Goal: Task Accomplishment & Management: Use online tool/utility

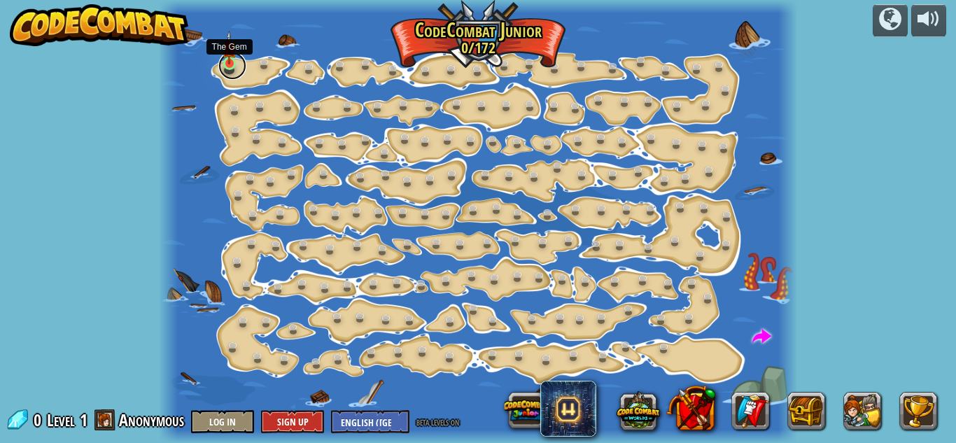
click at [230, 66] on link at bounding box center [232, 66] width 28 height 28
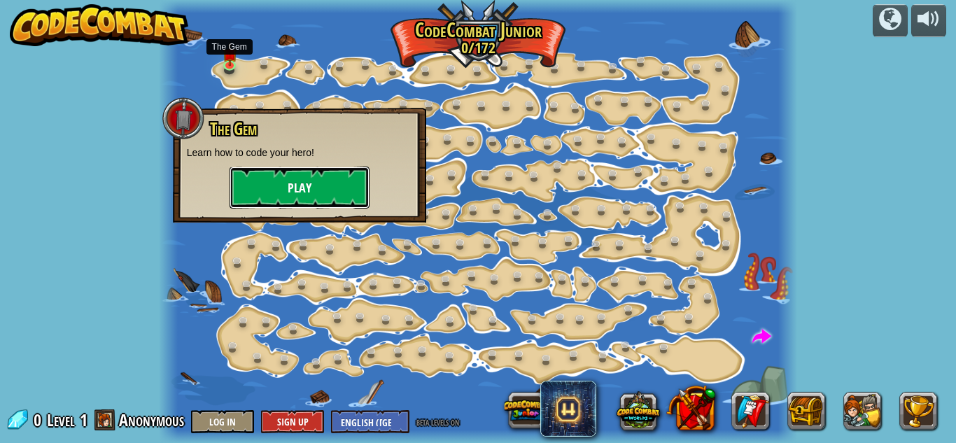
click at [308, 191] on button "Play" at bounding box center [300, 188] width 140 height 42
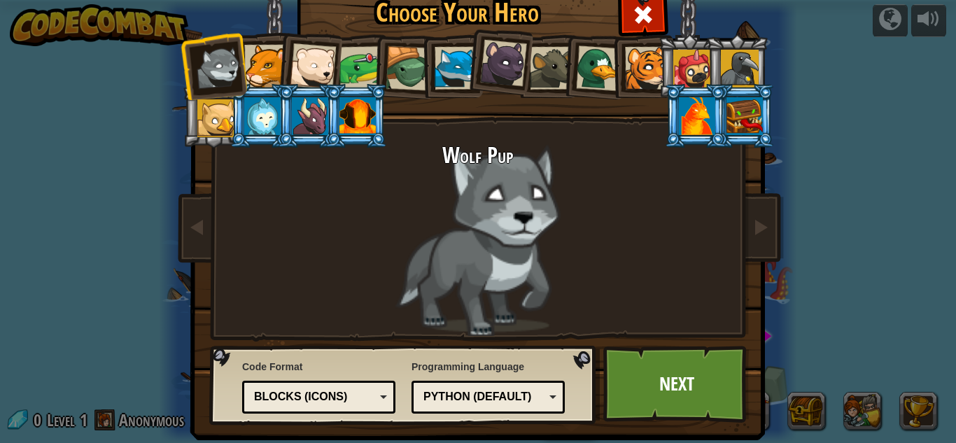
click at [638, 62] on div at bounding box center [646, 68] width 43 height 43
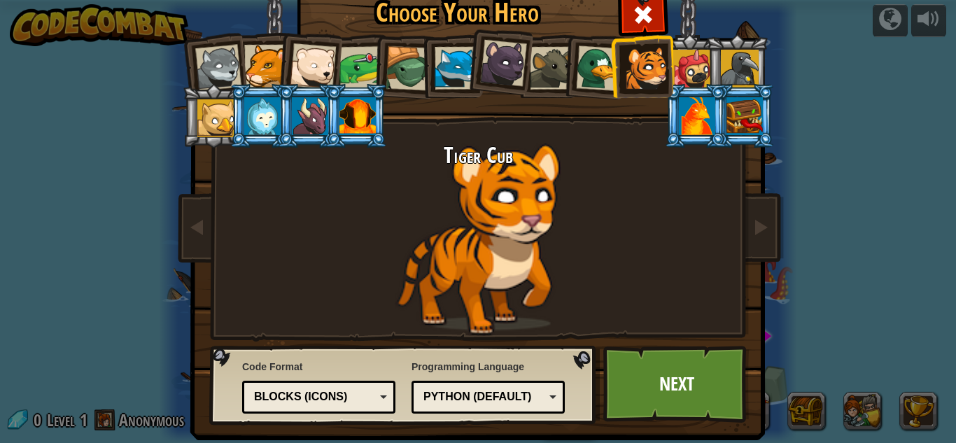
click at [199, 56] on div at bounding box center [218, 68] width 46 height 46
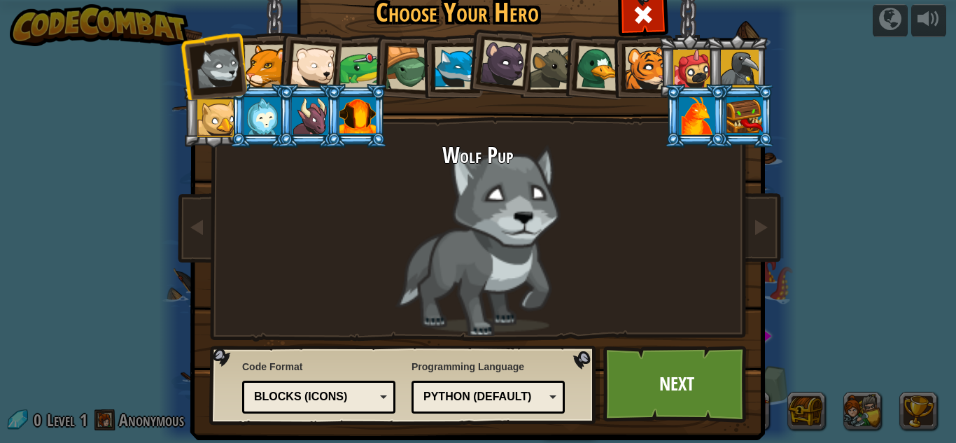
click at [650, 80] on div at bounding box center [646, 68] width 43 height 43
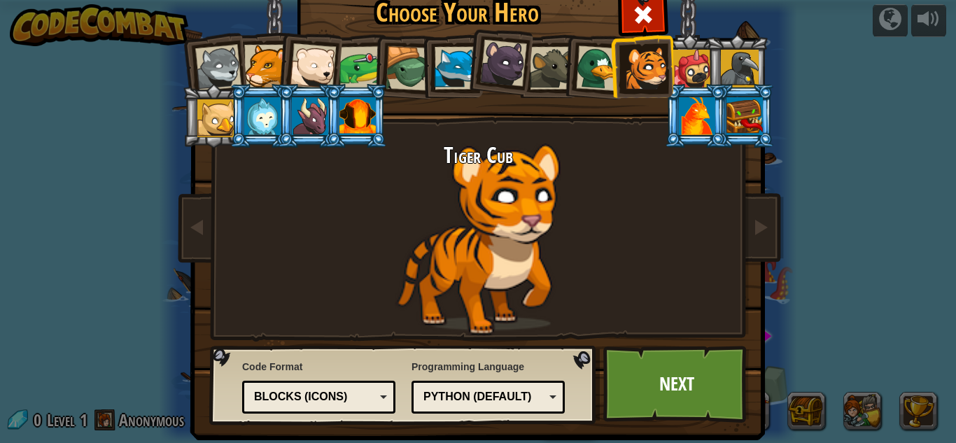
drag, startPoint x: 602, startPoint y: 75, endPoint x: 556, endPoint y: 72, distance: 46.3
click at [593, 75] on div at bounding box center [598, 67] width 45 height 45
drag, startPoint x: 556, startPoint y: 72, endPoint x: 440, endPoint y: 71, distance: 116.2
click at [541, 72] on div at bounding box center [551, 68] width 43 height 43
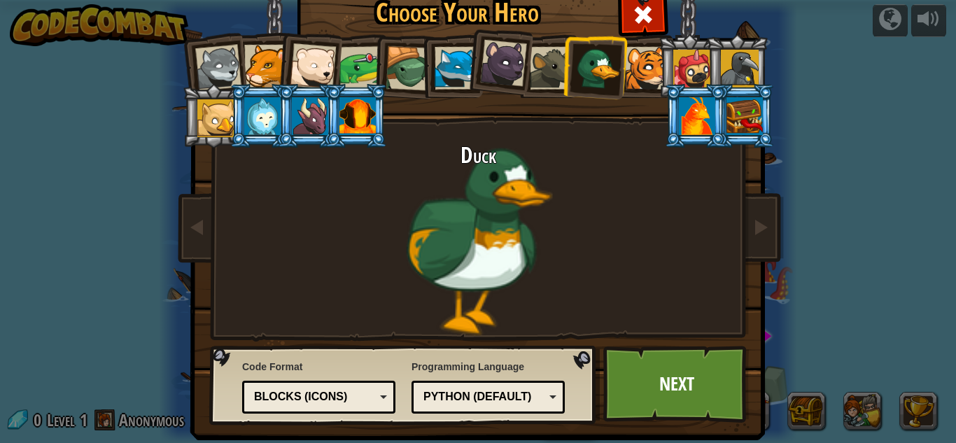
drag, startPoint x: 439, startPoint y: 71, endPoint x: 411, endPoint y: 71, distance: 28.0
click at [426, 71] on li at bounding box center [451, 66] width 63 height 64
drag, startPoint x: 329, startPoint y: 71, endPoint x: 260, endPoint y: 71, distance: 68.6
click at [316, 72] on div at bounding box center [313, 66] width 46 height 46
drag, startPoint x: 260, startPoint y: 71, endPoint x: 202, endPoint y: 64, distance: 58.4
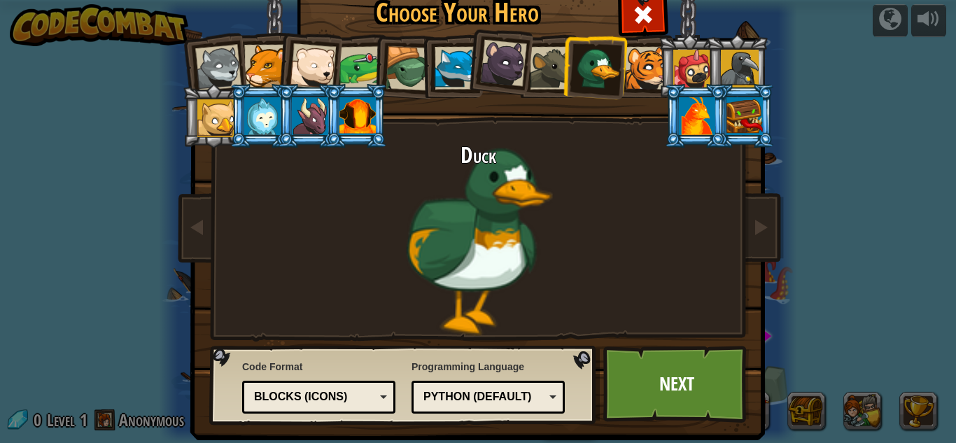
click at [224, 34] on ol at bounding box center [478, 34] width 577 height 0
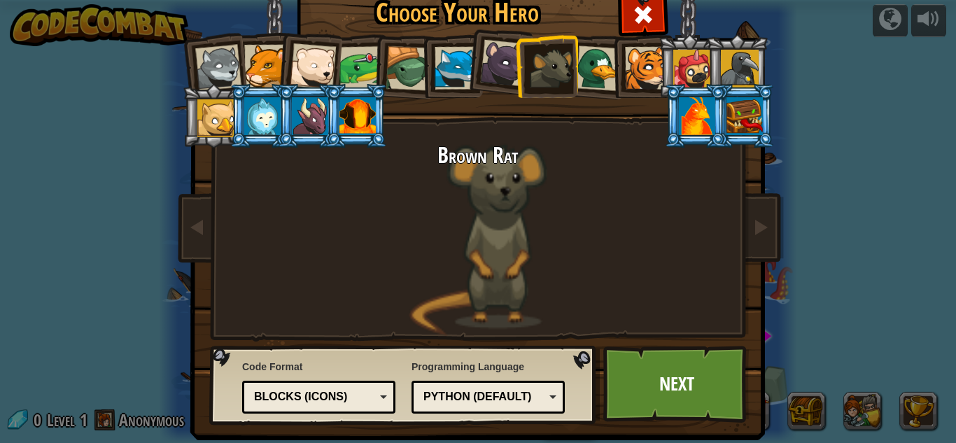
click at [234, 57] on li at bounding box center [213, 65] width 69 height 69
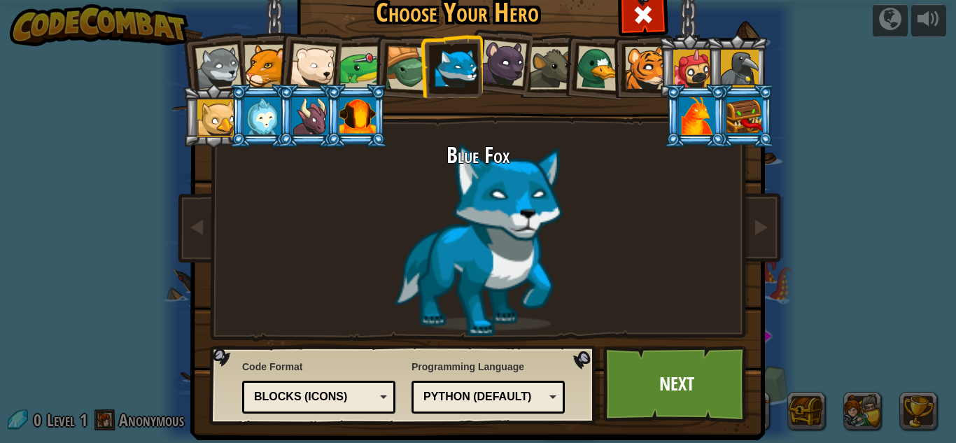
click at [223, 56] on div at bounding box center [218, 68] width 46 height 46
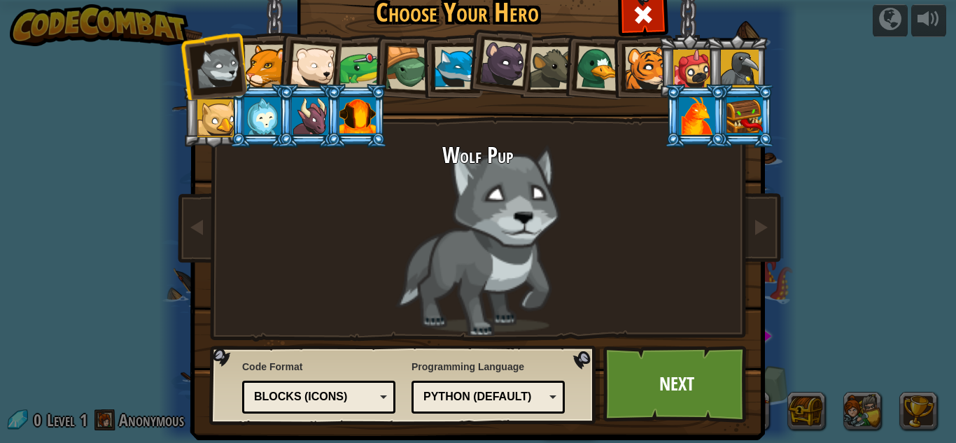
click at [640, 53] on div at bounding box center [646, 68] width 43 height 43
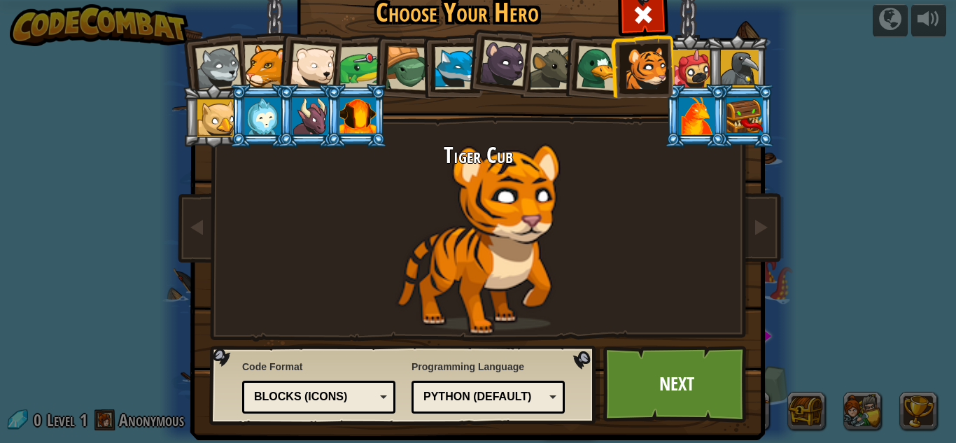
click at [592, 62] on div at bounding box center [598, 67] width 45 height 45
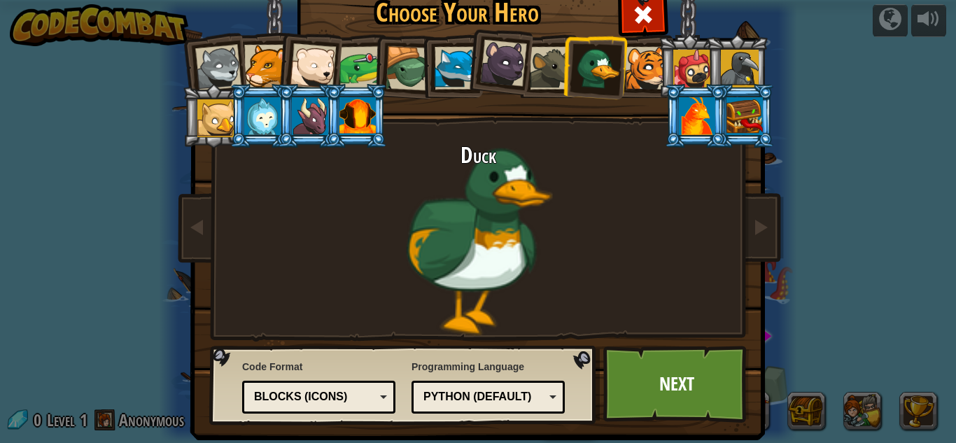
click at [530, 62] on div at bounding box center [551, 68] width 43 height 43
click at [480, 62] on div at bounding box center [503, 63] width 47 height 47
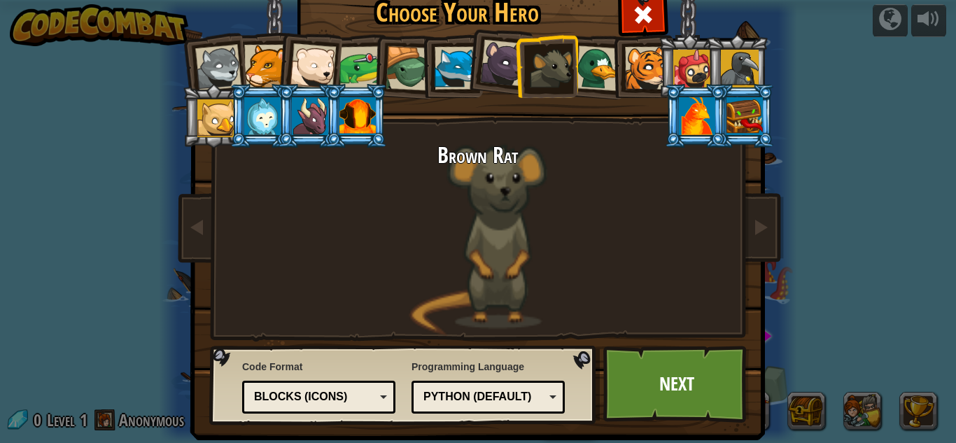
click at [397, 64] on div at bounding box center [408, 68] width 45 height 45
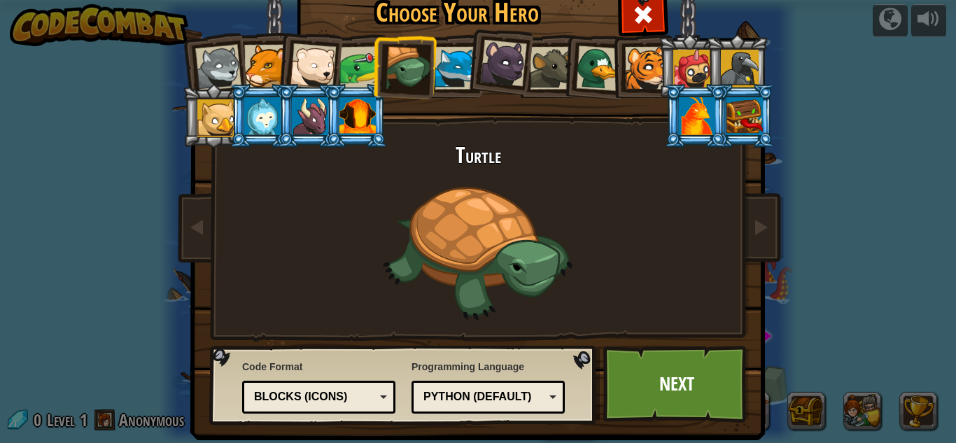
click at [397, 64] on div at bounding box center [408, 68] width 45 height 45
click at [658, 62] on li at bounding box center [689, 66] width 63 height 64
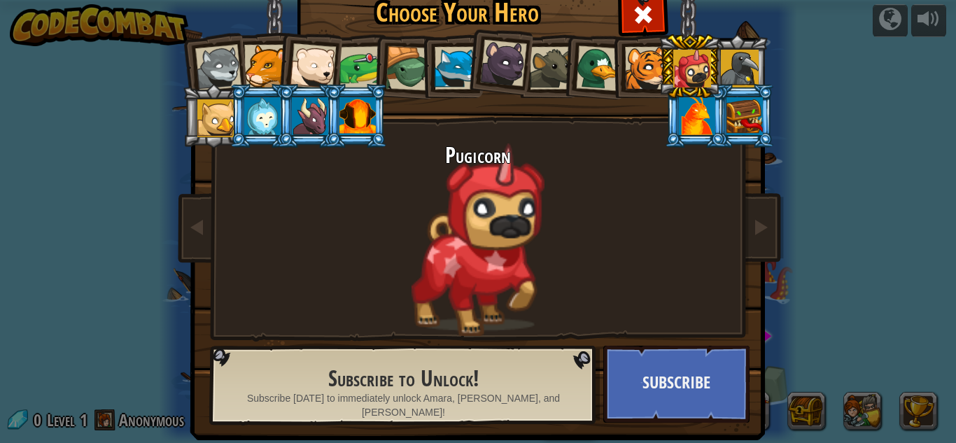
click at [629, 62] on div at bounding box center [646, 68] width 43 height 43
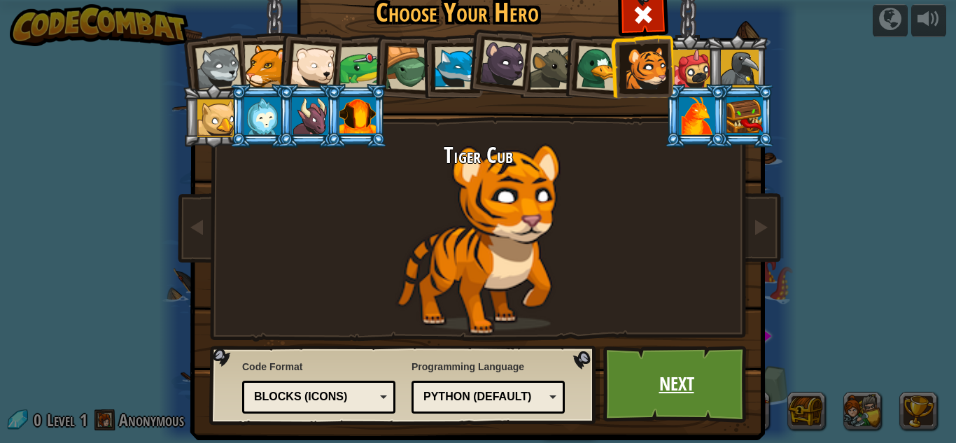
click at [689, 375] on link "Next" at bounding box center [676, 384] width 146 height 77
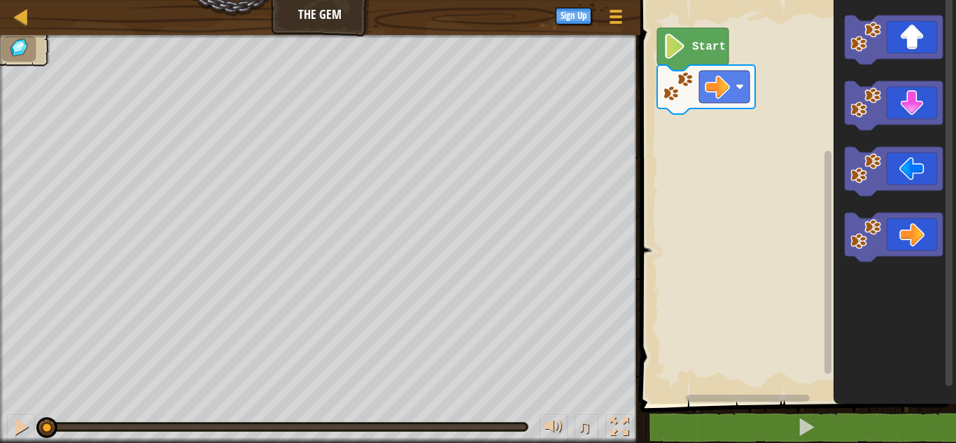
drag, startPoint x: 343, startPoint y: 13, endPoint x: 295, endPoint y: 8, distance: 47.8
click at [309, 8] on div "Map The Gem Game Menu Sign Up" at bounding box center [320, 17] width 640 height 35
drag, startPoint x: 293, startPoint y: 8, endPoint x: 327, endPoint y: 8, distance: 34.3
click at [327, 8] on div "Map The Gem Game Menu Sign Up" at bounding box center [320, 17] width 640 height 35
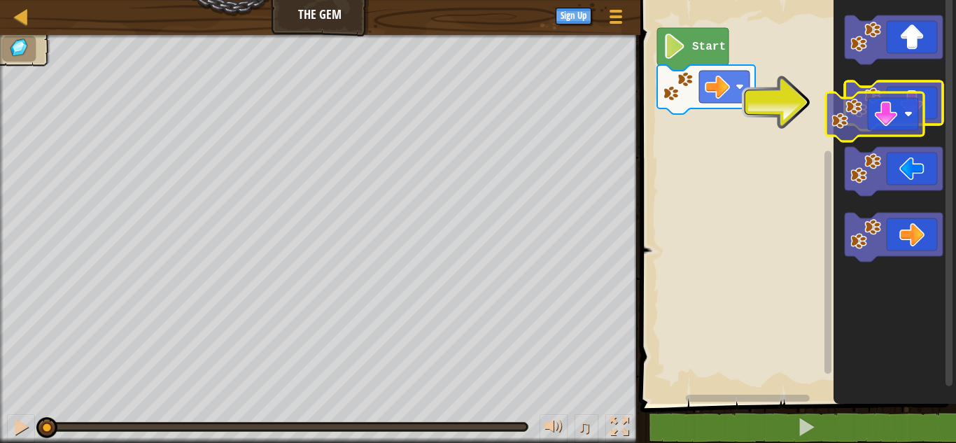
click at [867, 107] on image "Blockly Workspace" at bounding box center [865, 102] width 31 height 31
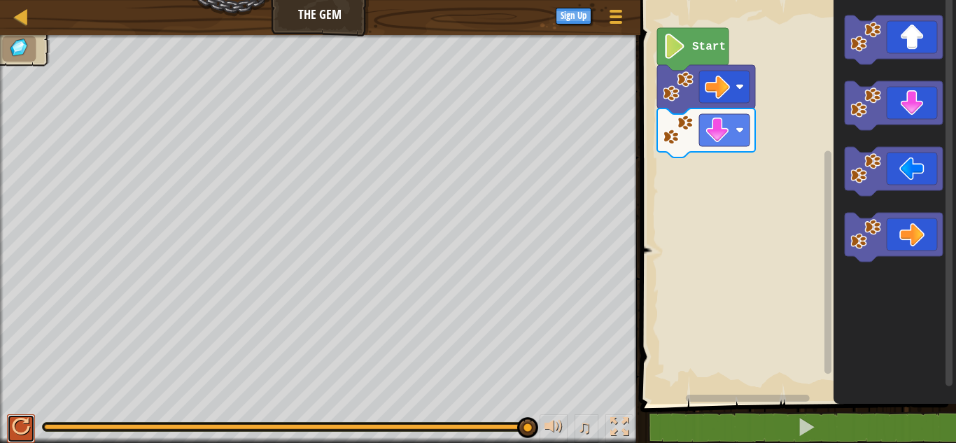
click at [15, 420] on div at bounding box center [21, 427] width 18 height 18
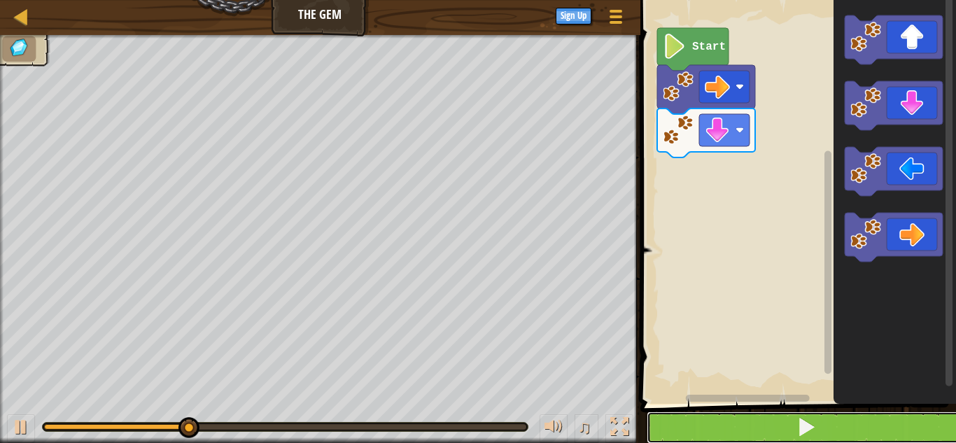
click at [773, 423] on button at bounding box center [807, 427] width 320 height 32
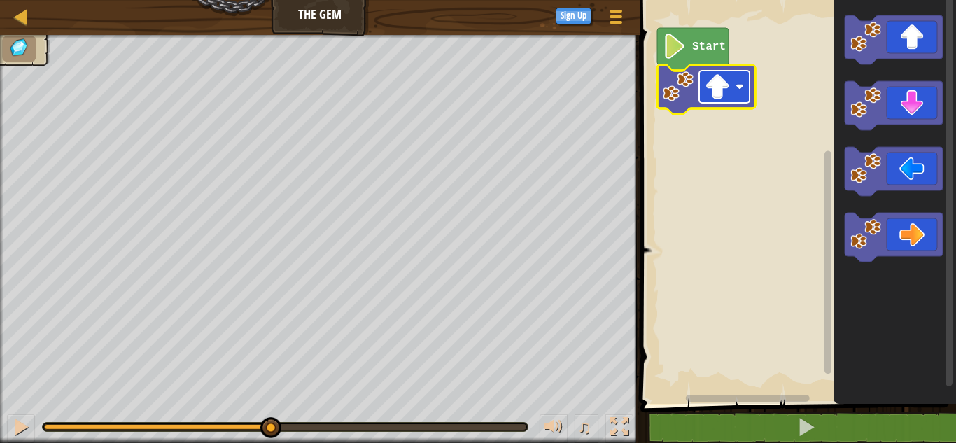
click at [723, 83] on image "Blockly Workspace" at bounding box center [717, 86] width 25 height 25
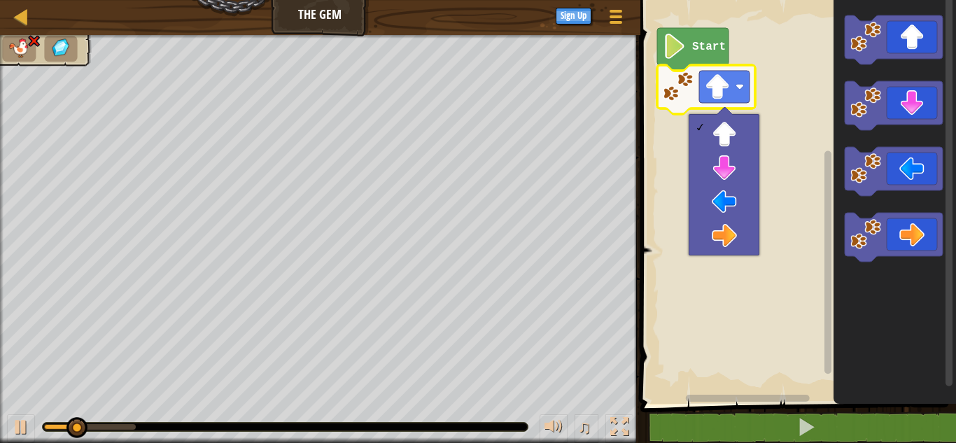
click at [805, 62] on rect "Blockly Workspace" at bounding box center [796, 198] width 320 height 411
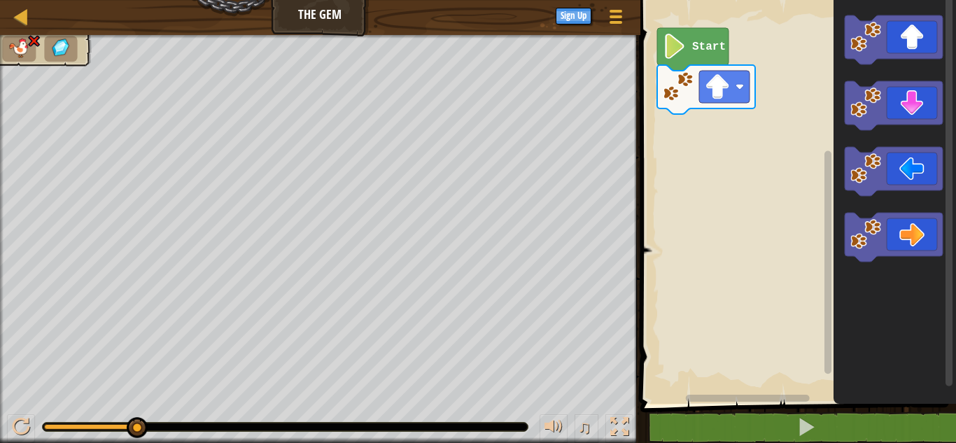
drag, startPoint x: 337, startPoint y: 10, endPoint x: 305, endPoint y: 13, distance: 31.7
click at [305, 13] on div "Map The Gem Game Menu Sign Up" at bounding box center [320, 17] width 640 height 35
click at [24, 17] on div at bounding box center [21, 16] width 17 height 17
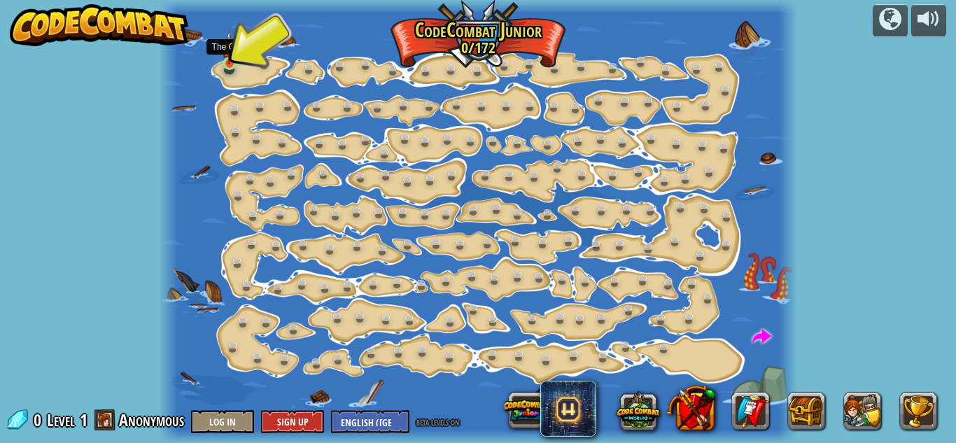
click at [233, 56] on img at bounding box center [229, 48] width 15 height 34
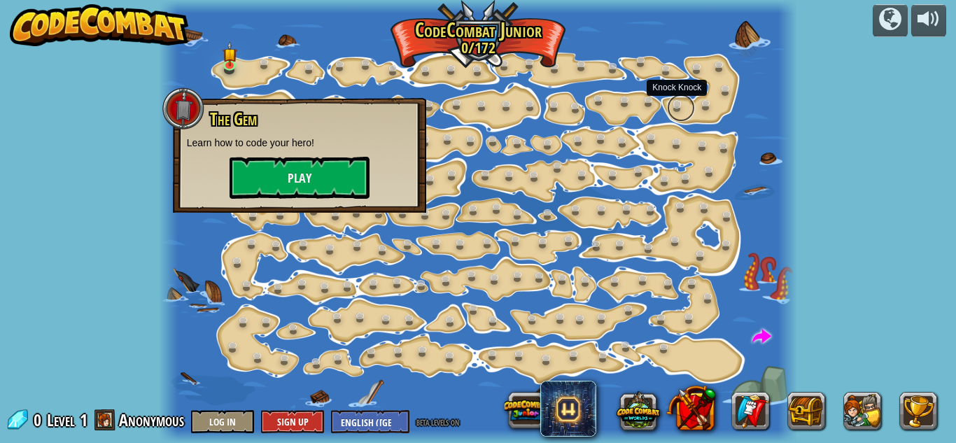
click at [685, 105] on link at bounding box center [681, 108] width 28 height 28
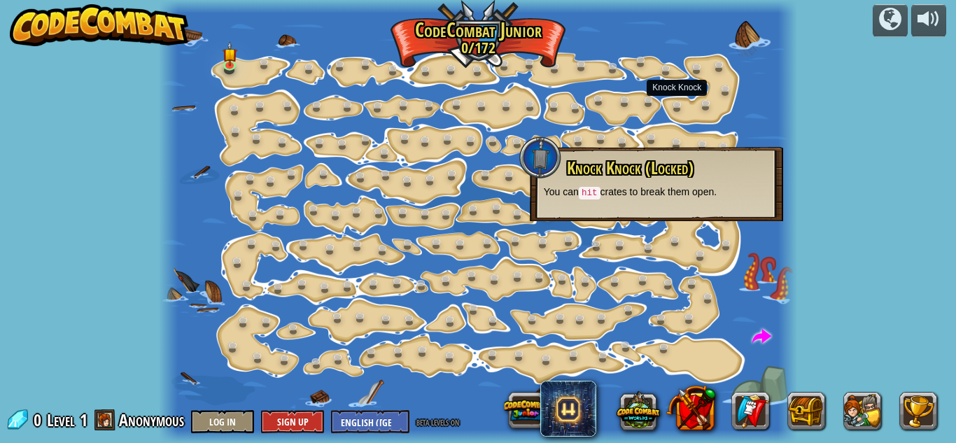
click at [861, 125] on div "powered by Step Change (Locked) Change step arguments. Go Smart (Locked) Now we…" at bounding box center [478, 221] width 956 height 443
